Goal: Check status: Check status

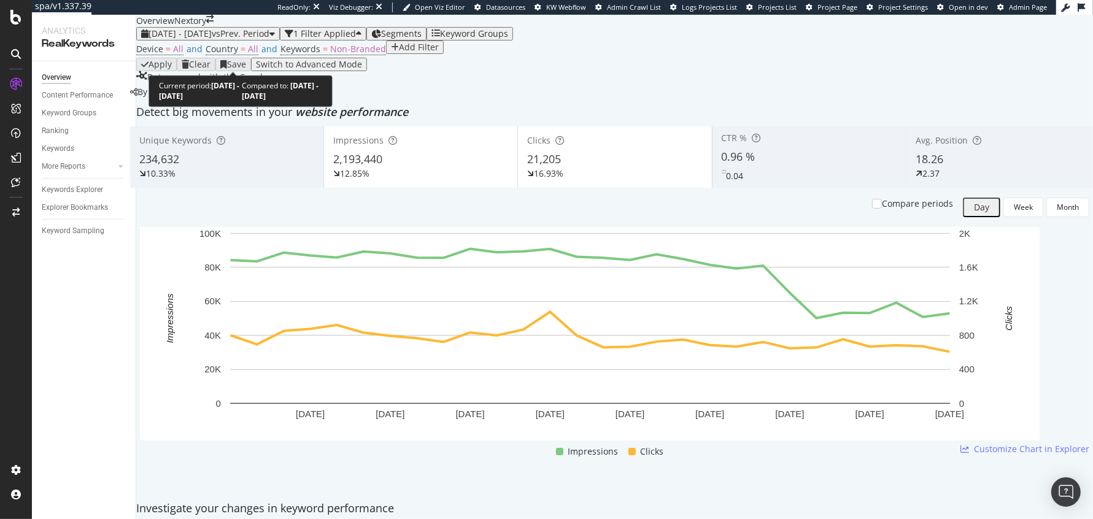
click at [204, 39] on span "[DATE] - [DATE]" at bounding box center [180, 34] width 63 height 12
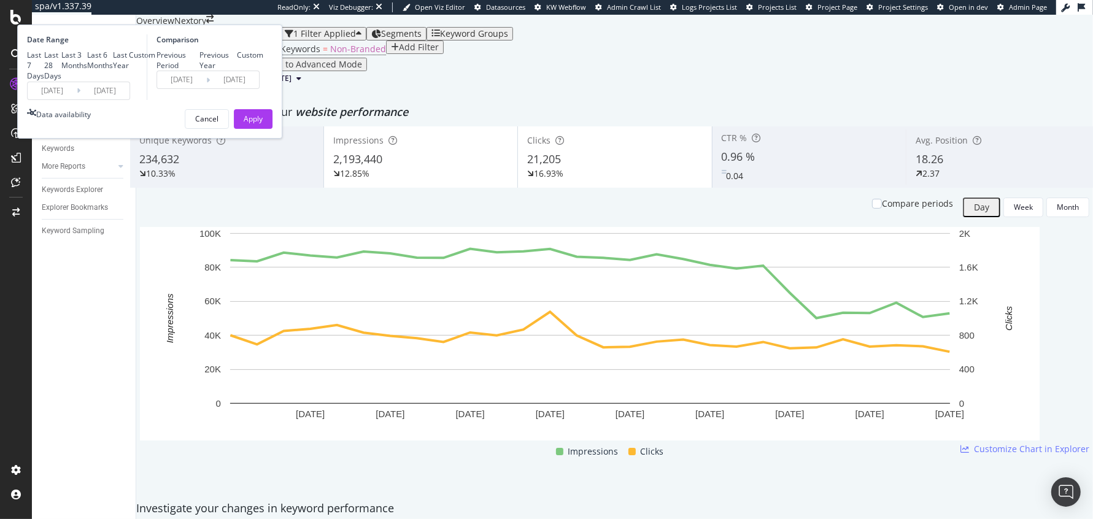
click at [113, 71] on div "Last 6 Months" at bounding box center [100, 60] width 26 height 21
type input "[DATE]"
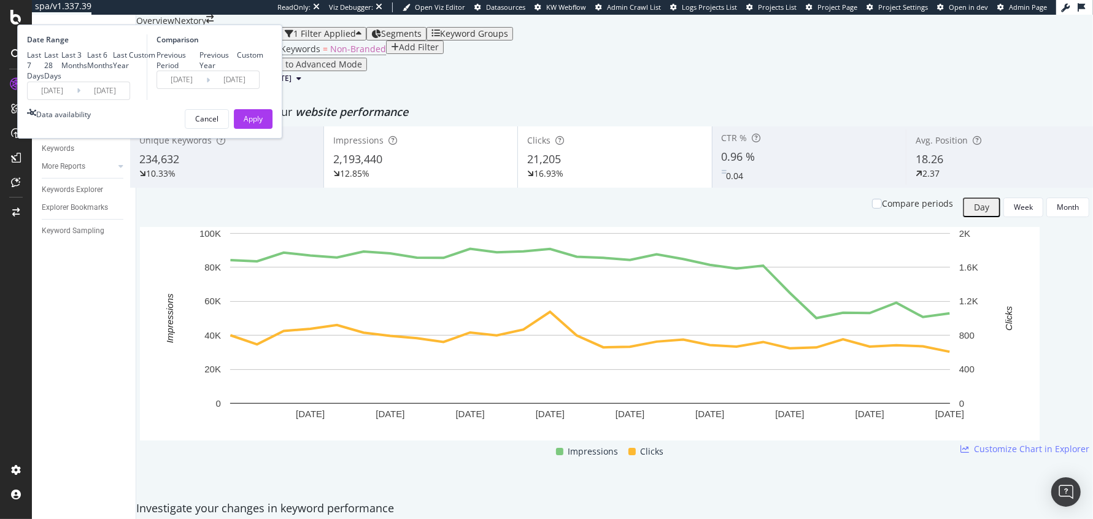
click at [87, 71] on div "Last 3 Months" at bounding box center [74, 60] width 26 height 21
type input "[DATE]"
click at [61, 81] on div "Last 28 Days" at bounding box center [52, 65] width 17 height 31
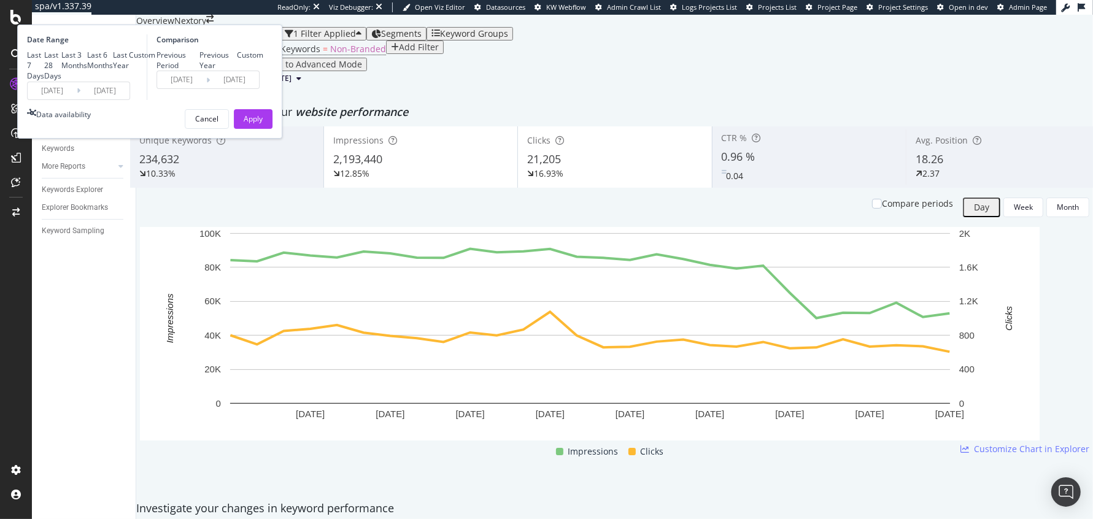
type input "[DATE]"
click at [199, 60] on div "Previous Year" at bounding box center [199, 60] width 0 height 0
type input "[DATE]"
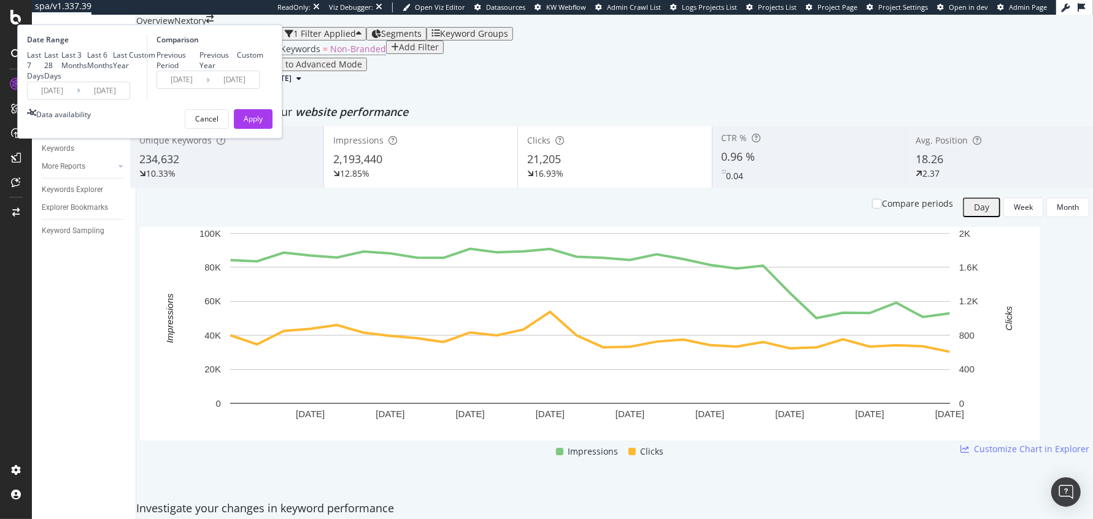
type input "[DATE]"
click at [273, 129] on button "Apply" at bounding box center [253, 119] width 39 height 20
